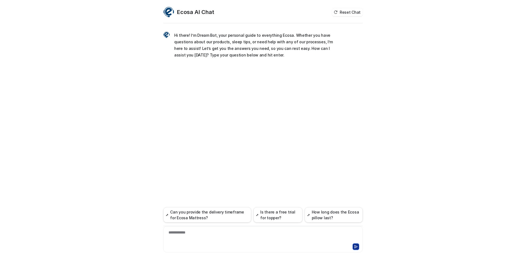
click at [237, 234] on div "**********" at bounding box center [263, 235] width 197 height 13
click at [328, 69] on p "Can I return the Alta storage bed framne?" at bounding box center [320, 69] width 78 height 7
copy span "Can I return the Alta storage bed framne?"
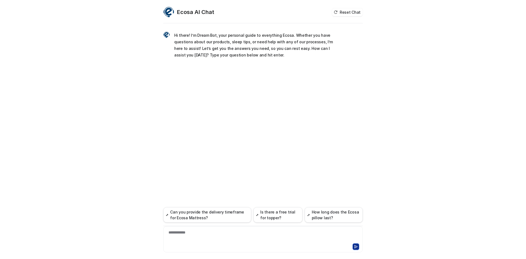
click at [215, 236] on div "**********" at bounding box center [263, 235] width 197 height 13
paste div
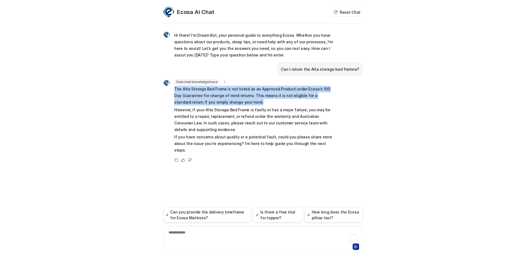
drag, startPoint x: 173, startPoint y: 87, endPoint x: 235, endPoint y: 101, distance: 63.9
click at [235, 101] on div "Searched knowledge base search_queries : "Alta storage bed frame return policy,…" at bounding box center [248, 116] width 171 height 75
click at [245, 99] on p "The Alta Storage Bed Frame is not listed as an Approved Product under Ecosa’s 1…" at bounding box center [254, 96] width 160 height 20
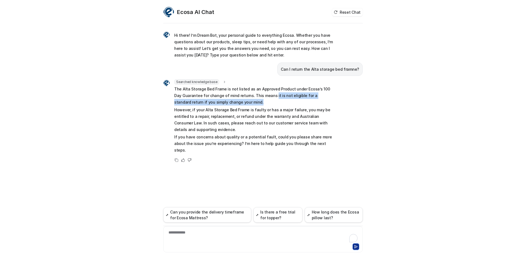
drag, startPoint x: 264, startPoint y: 96, endPoint x: 269, endPoint y: 102, distance: 8.1
click at [269, 102] on p "The Alta Storage Bed Frame is not listed as an Approved Product under Ecosa’s 1…" at bounding box center [254, 96] width 160 height 20
click at [239, 98] on p "The Alta Storage Bed Frame is not listed as an Approved Product under Ecosa’s 1…" at bounding box center [254, 96] width 160 height 20
drag, startPoint x: 243, startPoint y: 96, endPoint x: 247, endPoint y: 101, distance: 6.2
click at [247, 101] on p "The Alta Storage Bed Frame is not listed as an Approved Product under Ecosa’s 1…" at bounding box center [254, 96] width 160 height 20
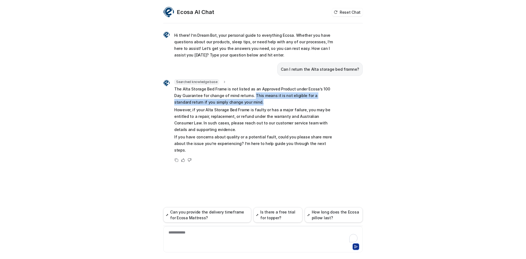
copy p "This means it is not eligible for a standard return if you simply change your m…"
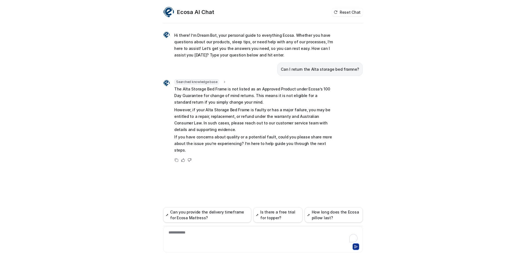
drag, startPoint x: 191, startPoint y: 124, endPoint x: 178, endPoint y: 112, distance: 17.3
click at [191, 122] on p "However, if your Alta Storage Bed Frame is faulty or has a major failure, you m…" at bounding box center [254, 120] width 160 height 26
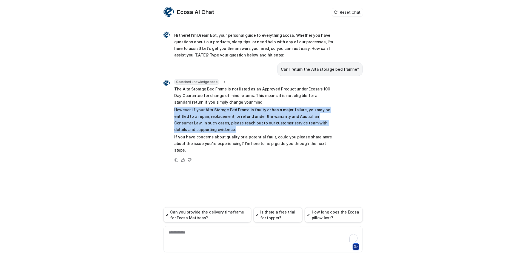
drag, startPoint x: 170, startPoint y: 108, endPoint x: 229, endPoint y: 127, distance: 61.4
click at [229, 127] on div "Searched knowledge base search_queries : "Alta storage bed frame return policy,…" at bounding box center [248, 116] width 171 height 75
copy p "However, if your Alta Storage Bed Frame is faulty or has a major failure, you m…"
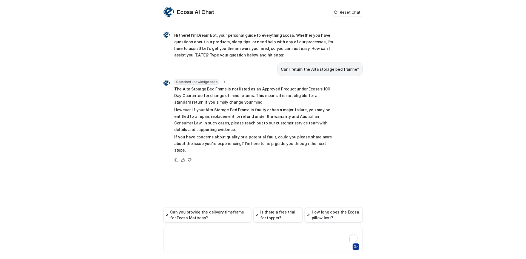
click at [206, 238] on div at bounding box center [263, 235] width 197 height 13
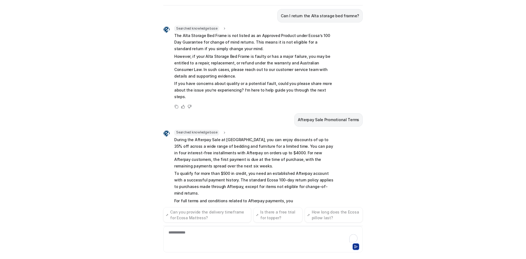
scroll to position [49, 0]
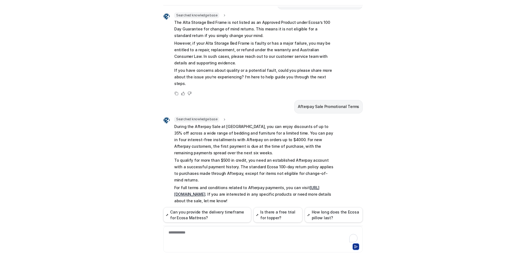
click at [212, 185] on link "[URL][DOMAIN_NAME]" at bounding box center [246, 190] width 145 height 11
